Goal: Use online tool/utility: Utilize a website feature to perform a specific function

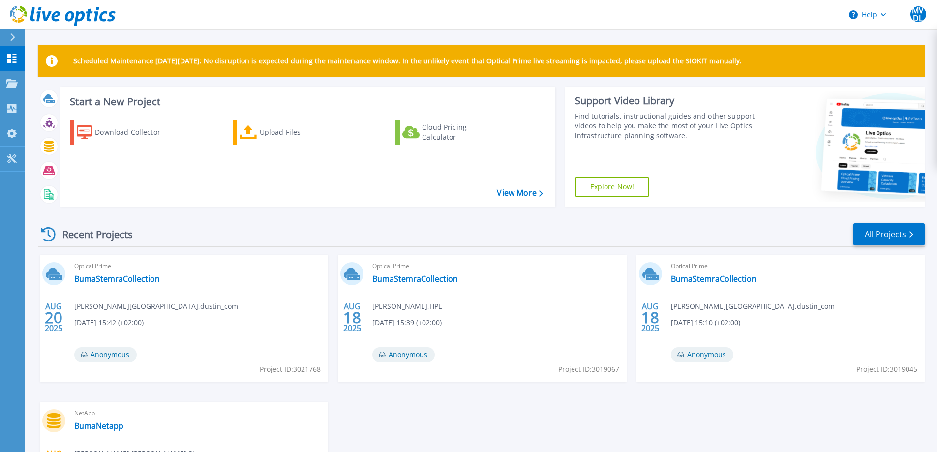
click at [115, 356] on span "Anonymous" at bounding box center [105, 354] width 62 height 15
click at [119, 279] on link "BumaStemraCollection" at bounding box center [117, 279] width 86 height 10
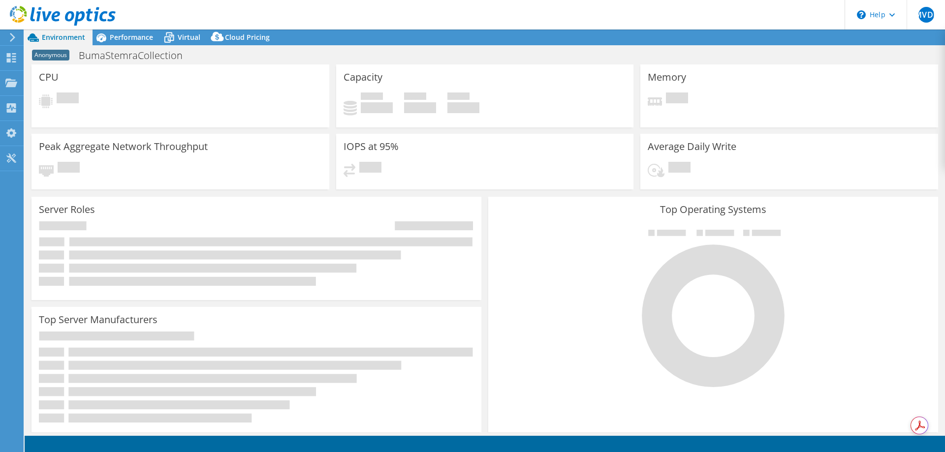
select select "USD"
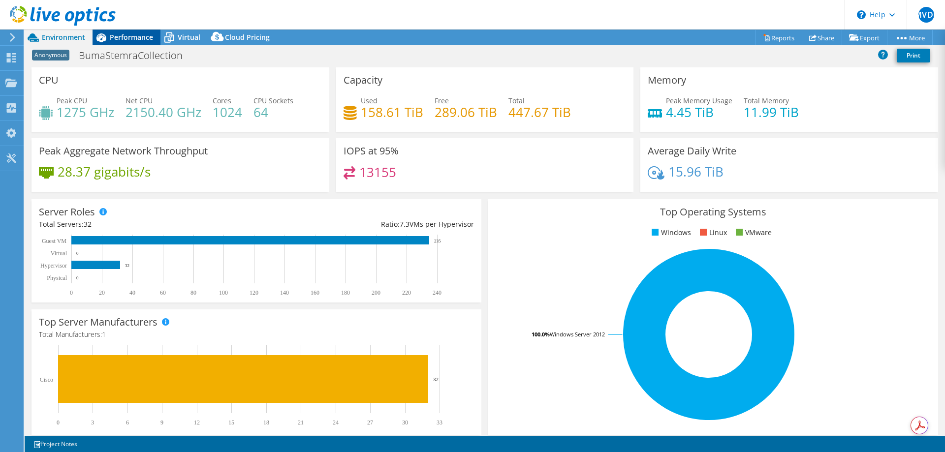
click at [121, 36] on span "Performance" at bounding box center [131, 36] width 43 height 9
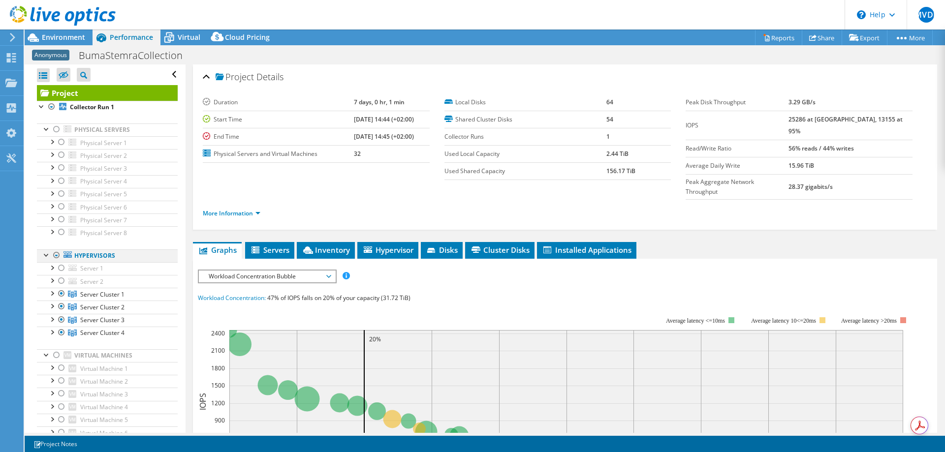
click at [57, 256] on div at bounding box center [57, 255] width 10 height 12
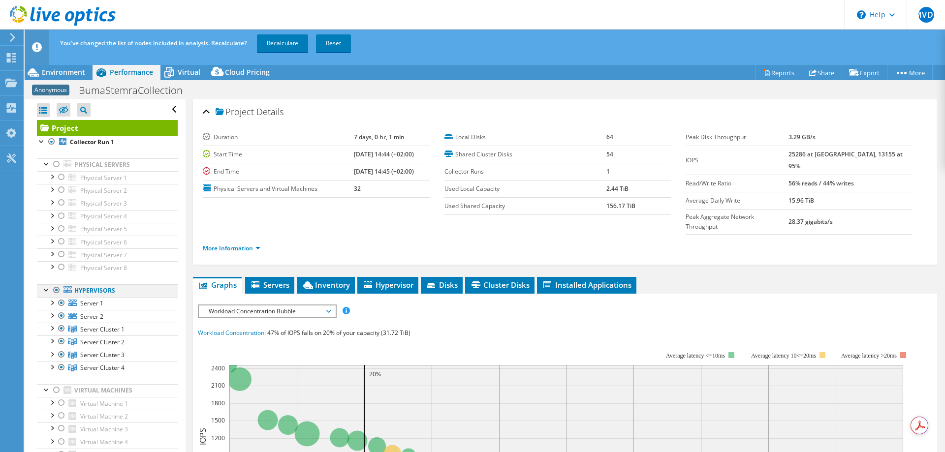
click at [55, 289] on div at bounding box center [57, 290] width 10 height 12
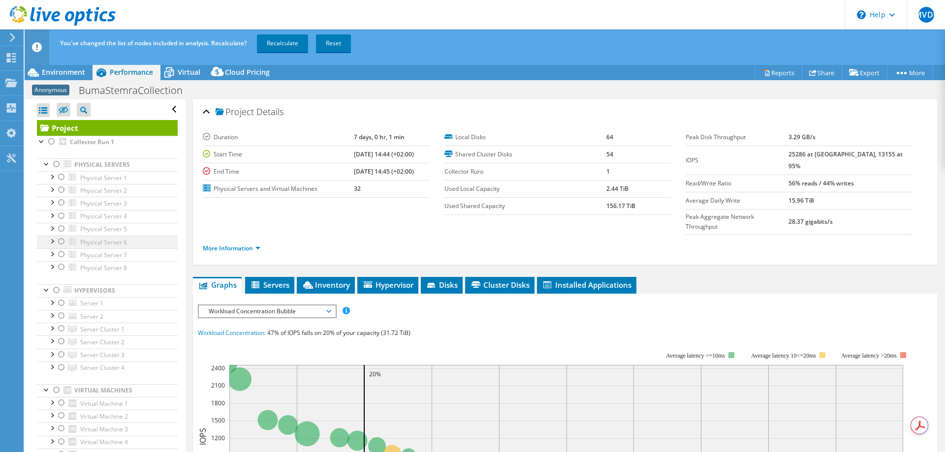
click at [62, 241] on div at bounding box center [62, 242] width 10 height 12
click at [286, 42] on link "Recalculate" at bounding box center [282, 43] width 51 height 18
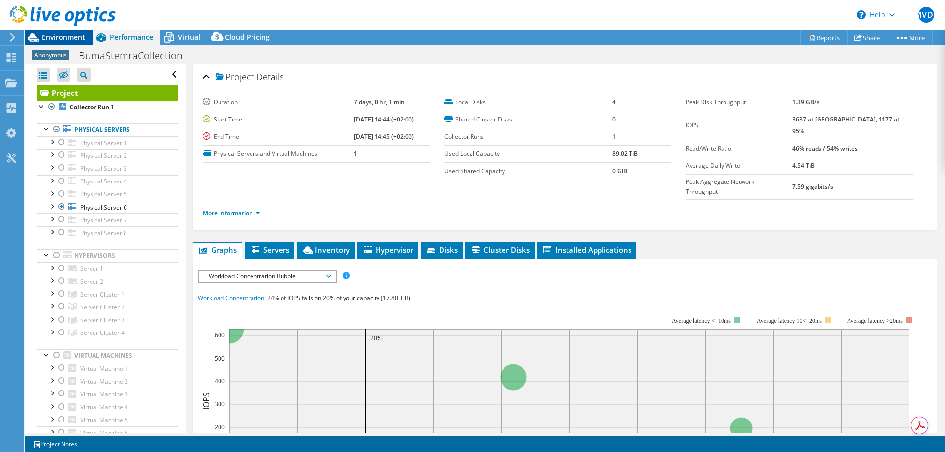
click at [59, 36] on span "Environment" at bounding box center [63, 36] width 43 height 9
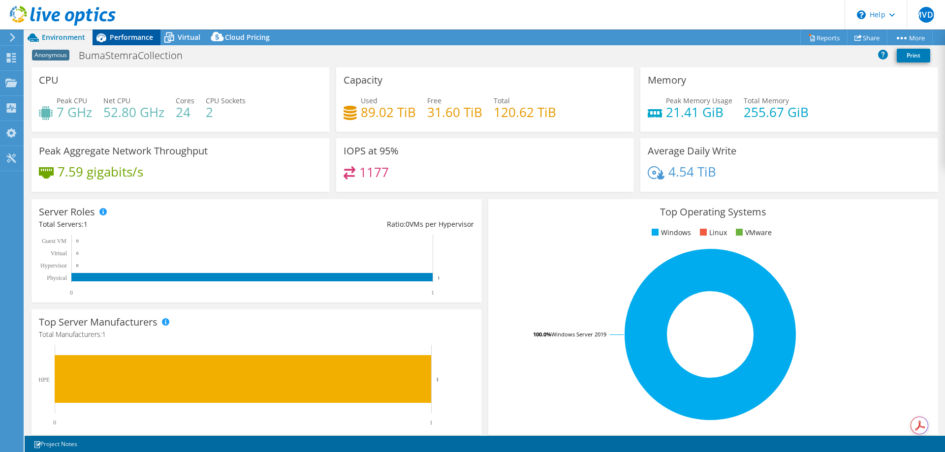
click at [141, 37] on span "Performance" at bounding box center [131, 36] width 43 height 9
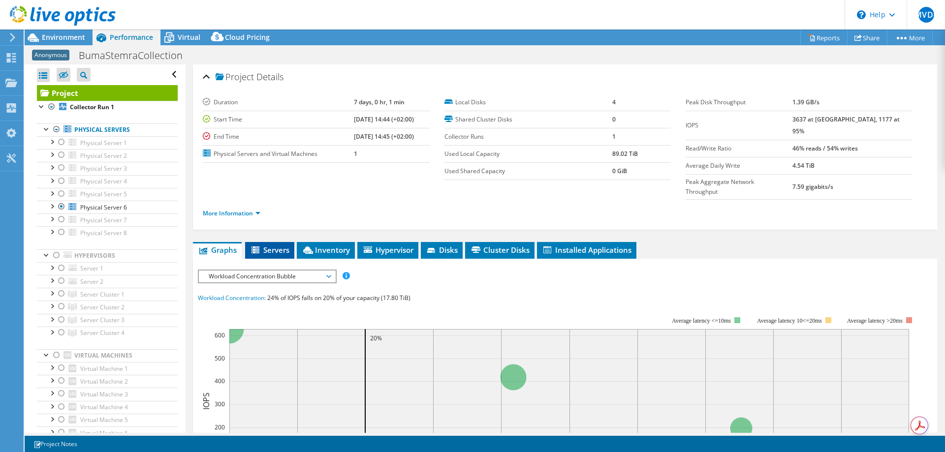
click at [277, 245] on span "Servers" at bounding box center [269, 250] width 39 height 10
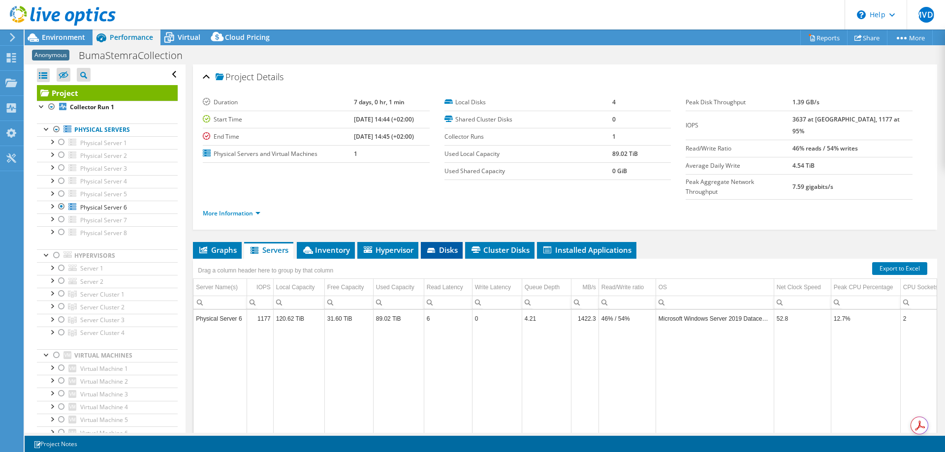
click at [437, 248] on icon at bounding box center [432, 251] width 10 height 6
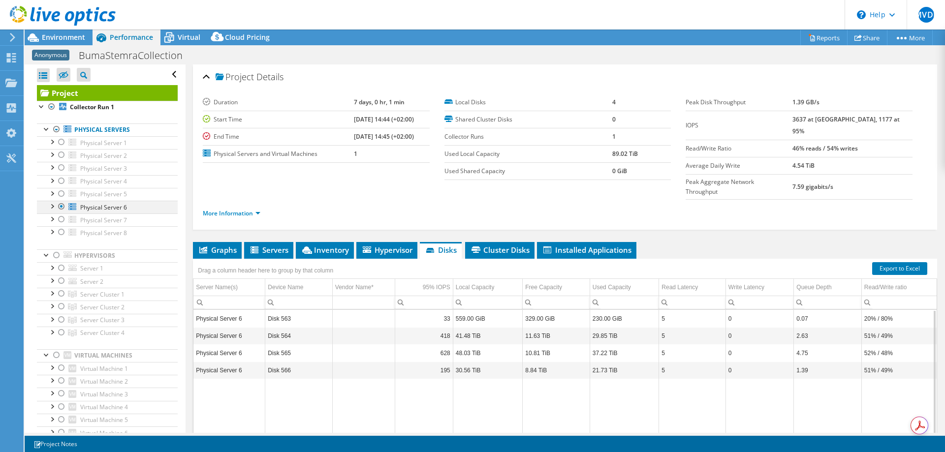
click at [60, 207] on div at bounding box center [62, 207] width 10 height 12
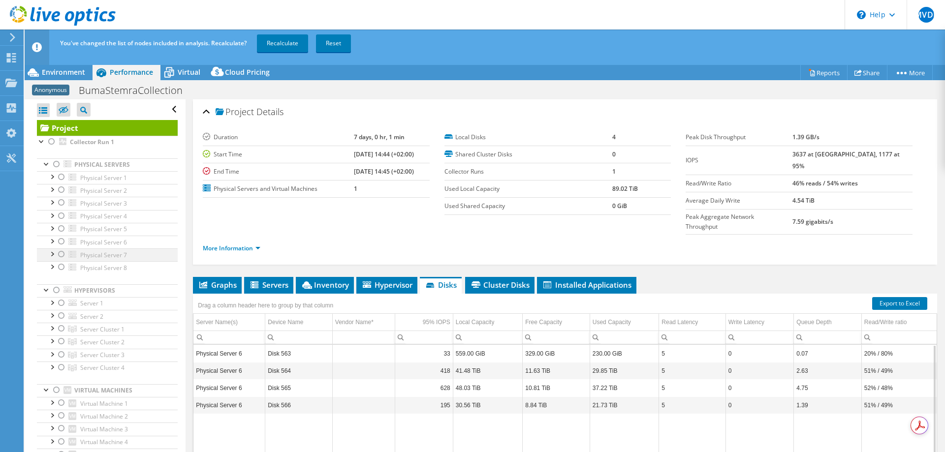
click at [62, 257] on div at bounding box center [62, 254] width 10 height 12
click at [288, 43] on link "Recalculate" at bounding box center [282, 43] width 51 height 18
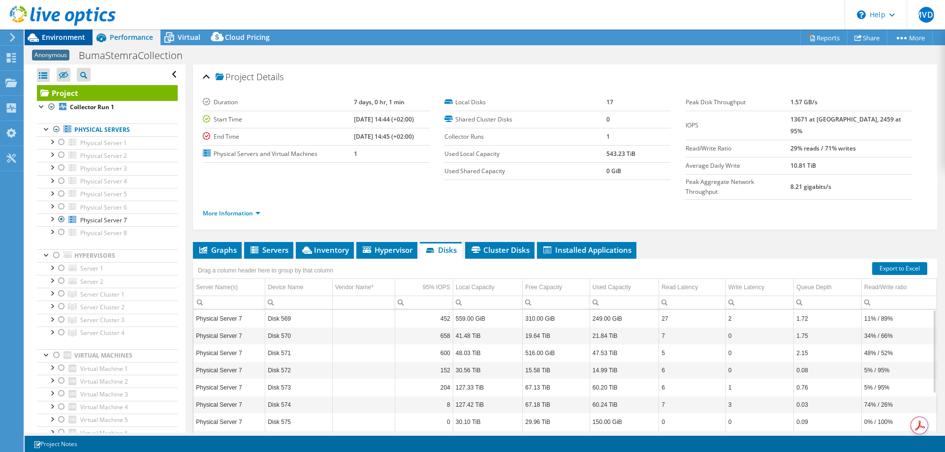
click at [62, 38] on span "Environment" at bounding box center [63, 36] width 43 height 9
